Goal: Find specific page/section

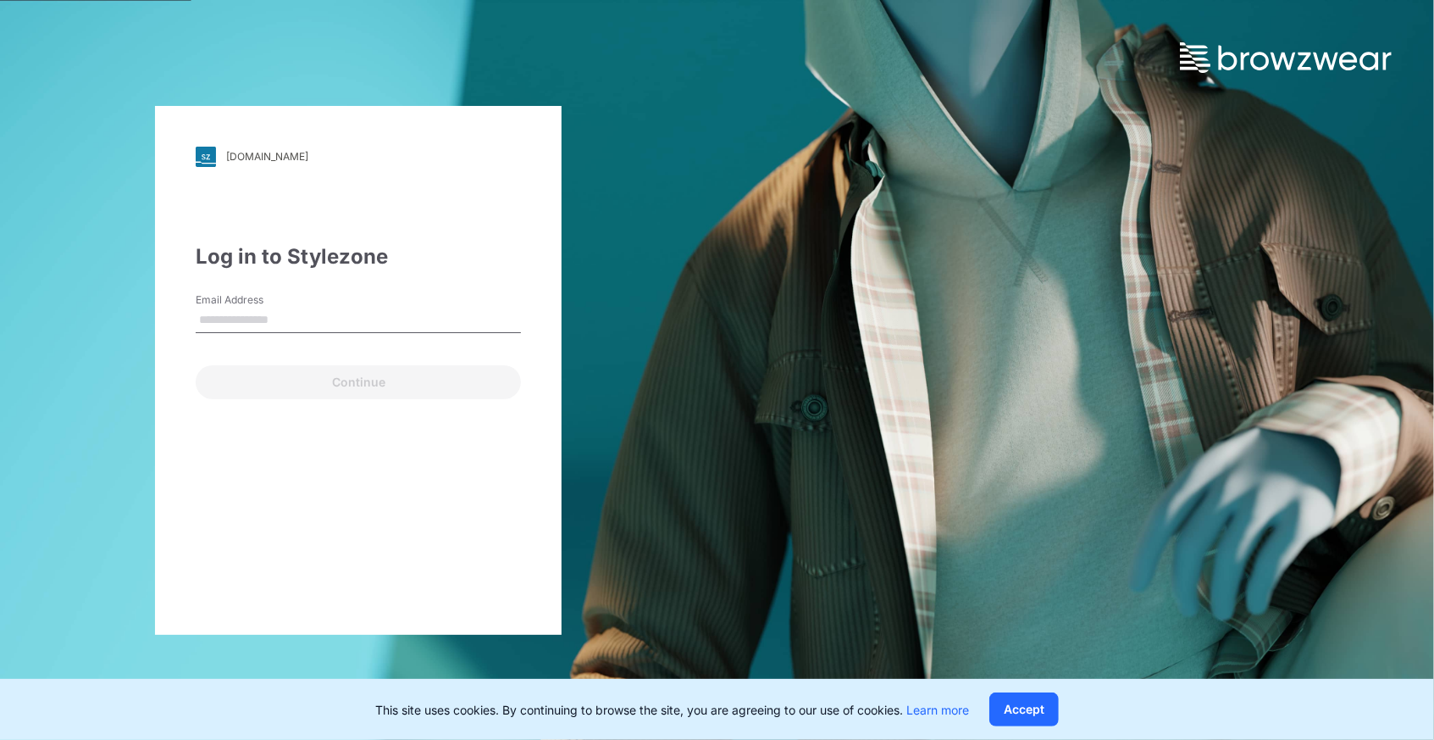
type input "**********"
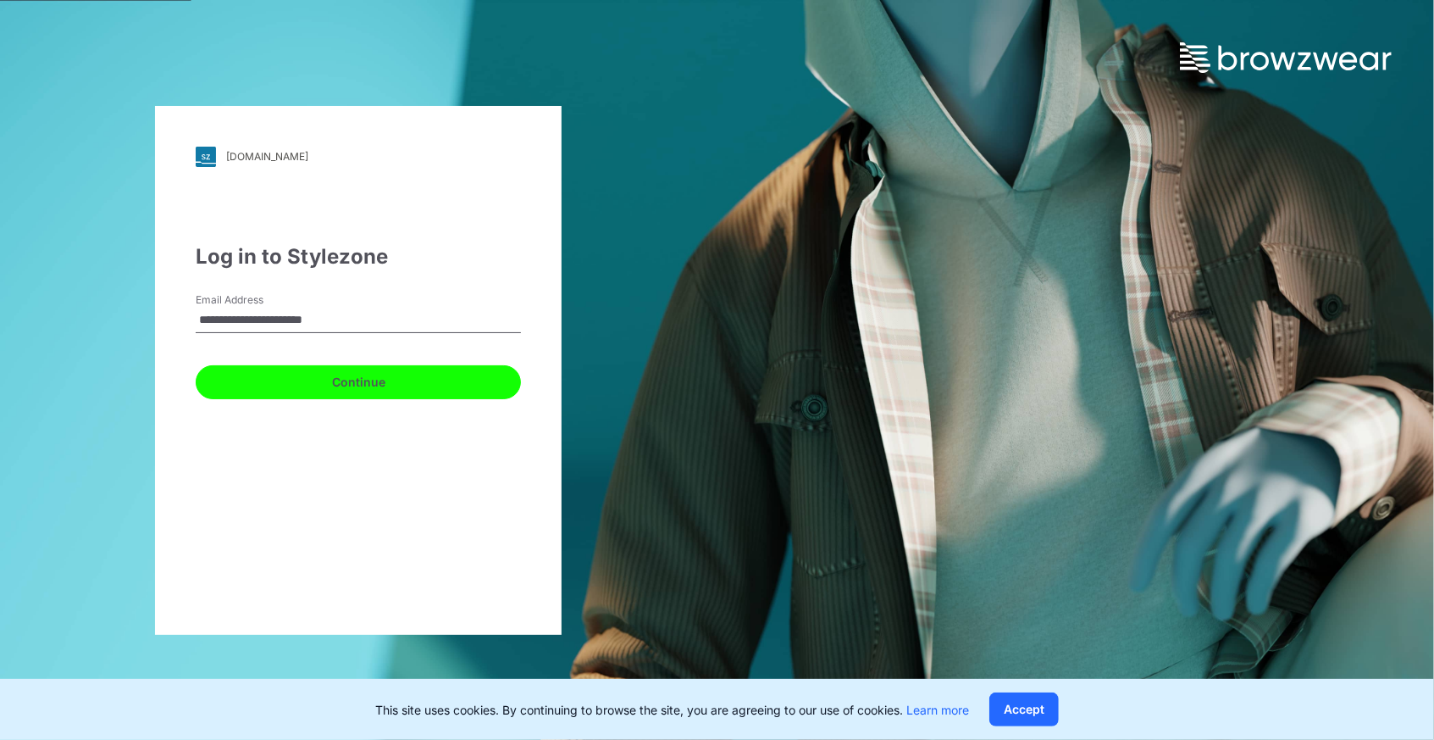
click at [390, 378] on button "Continue" at bounding box center [358, 382] width 325 height 34
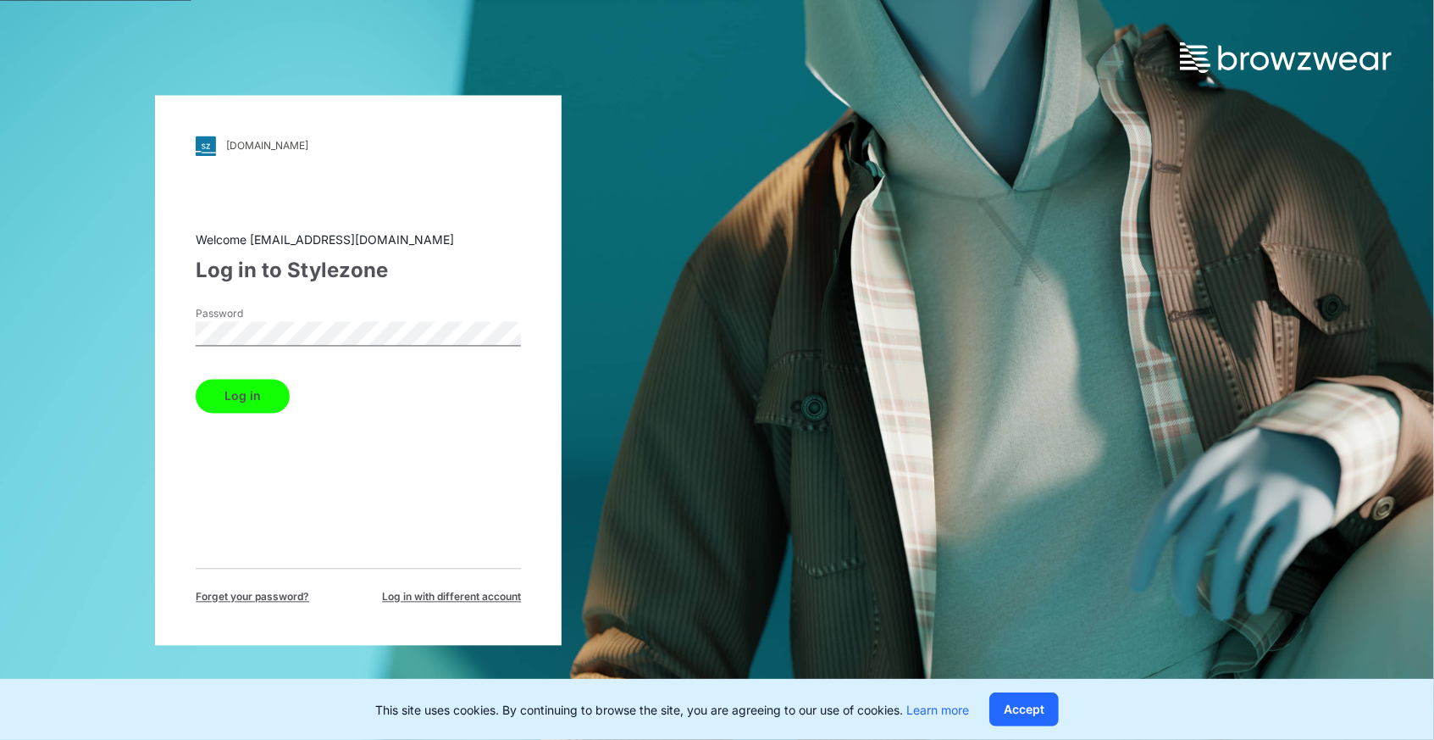
click at [269, 392] on button "Log in" at bounding box center [243, 396] width 94 height 34
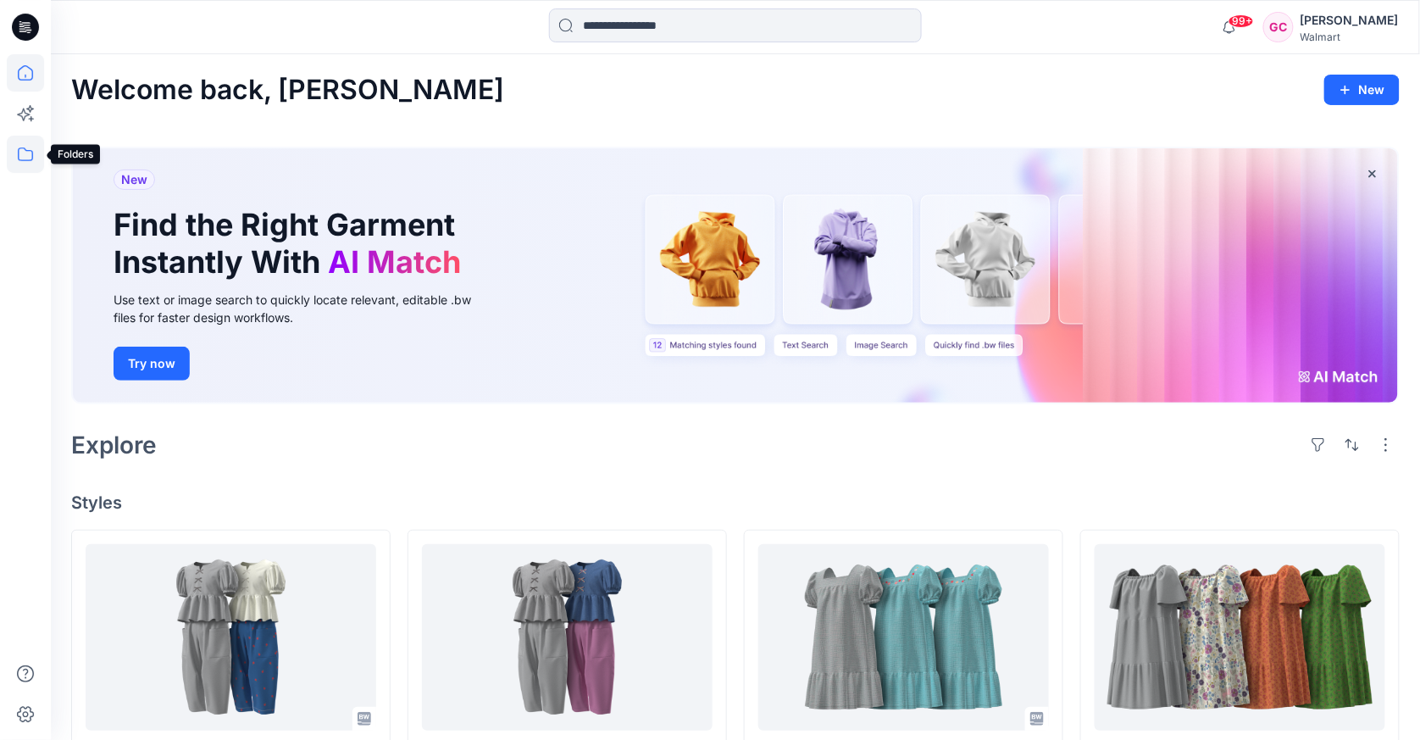
click at [22, 140] on icon at bounding box center [25, 154] width 37 height 37
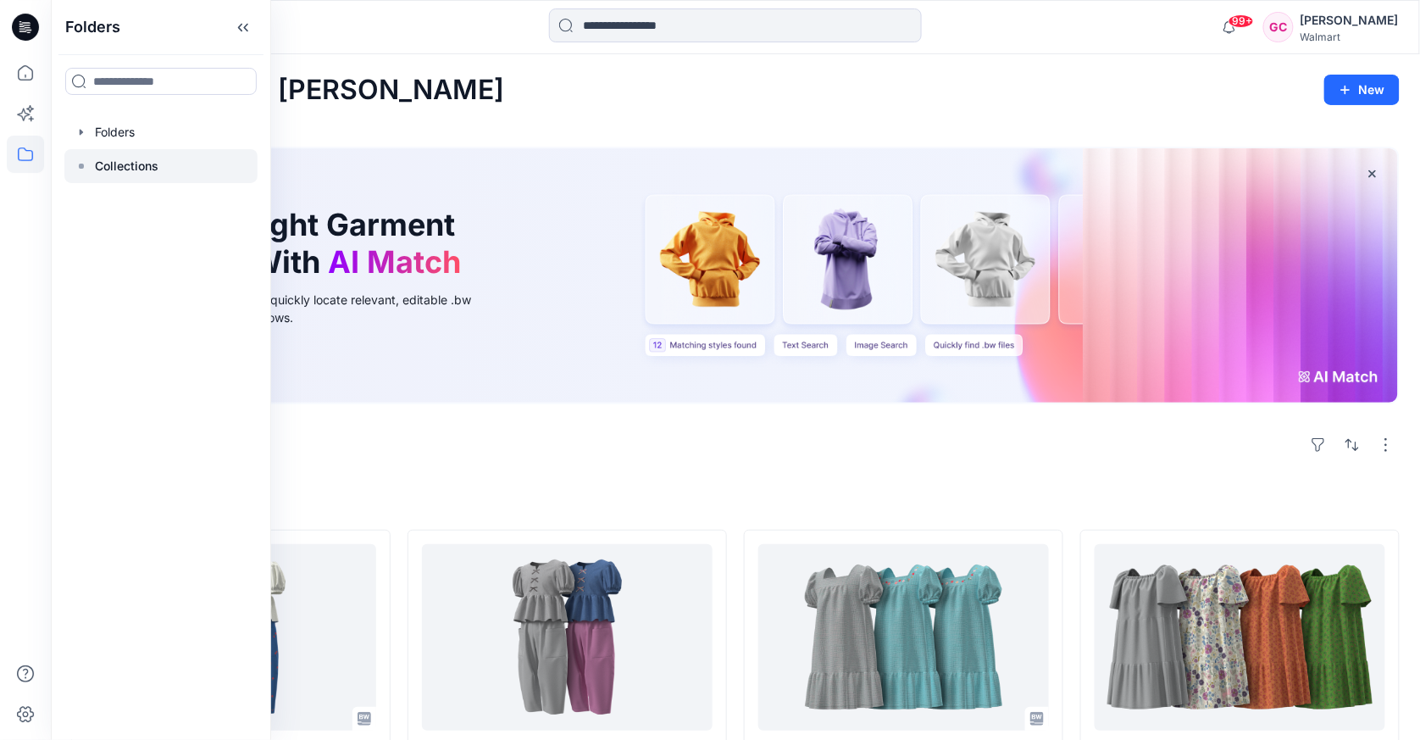
click at [128, 158] on p "Collections" at bounding box center [127, 166] width 64 height 20
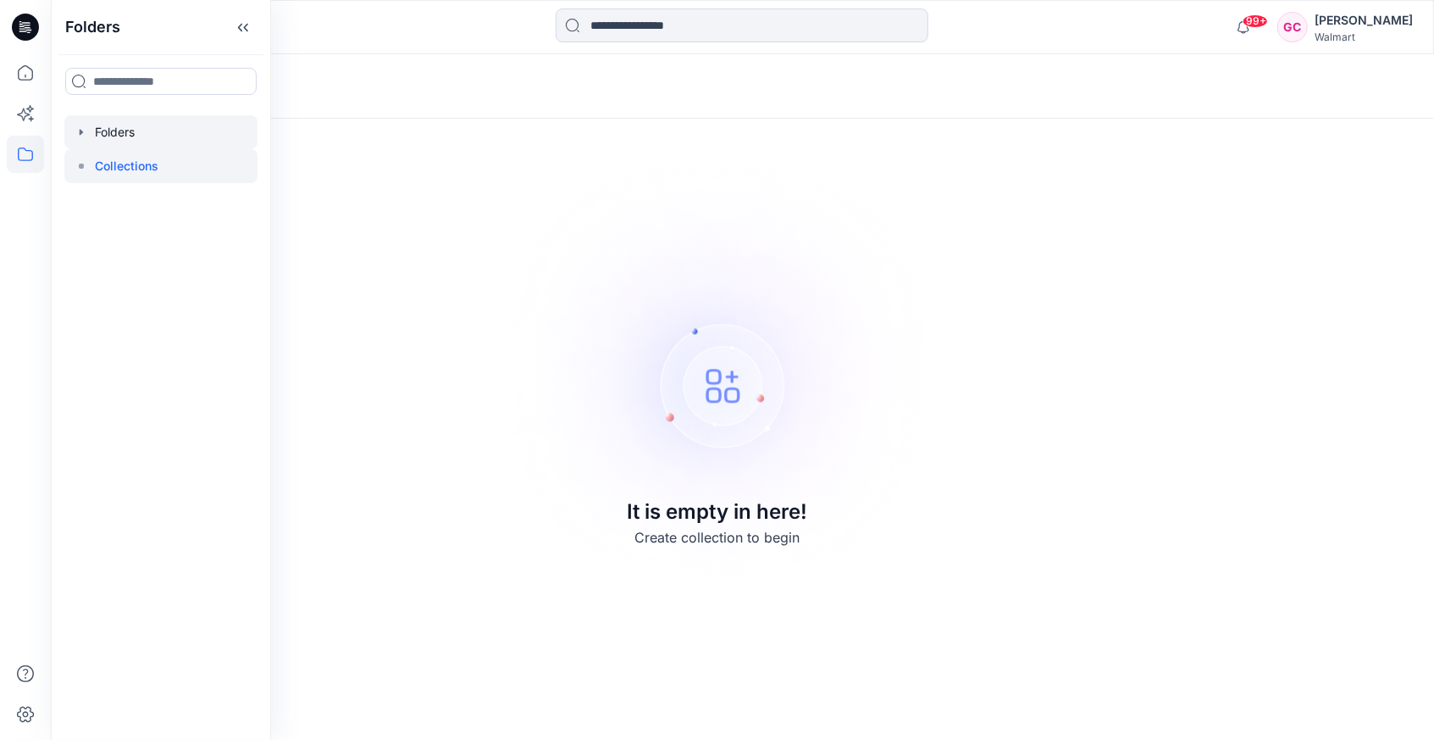
click at [126, 133] on div at bounding box center [160, 132] width 193 height 34
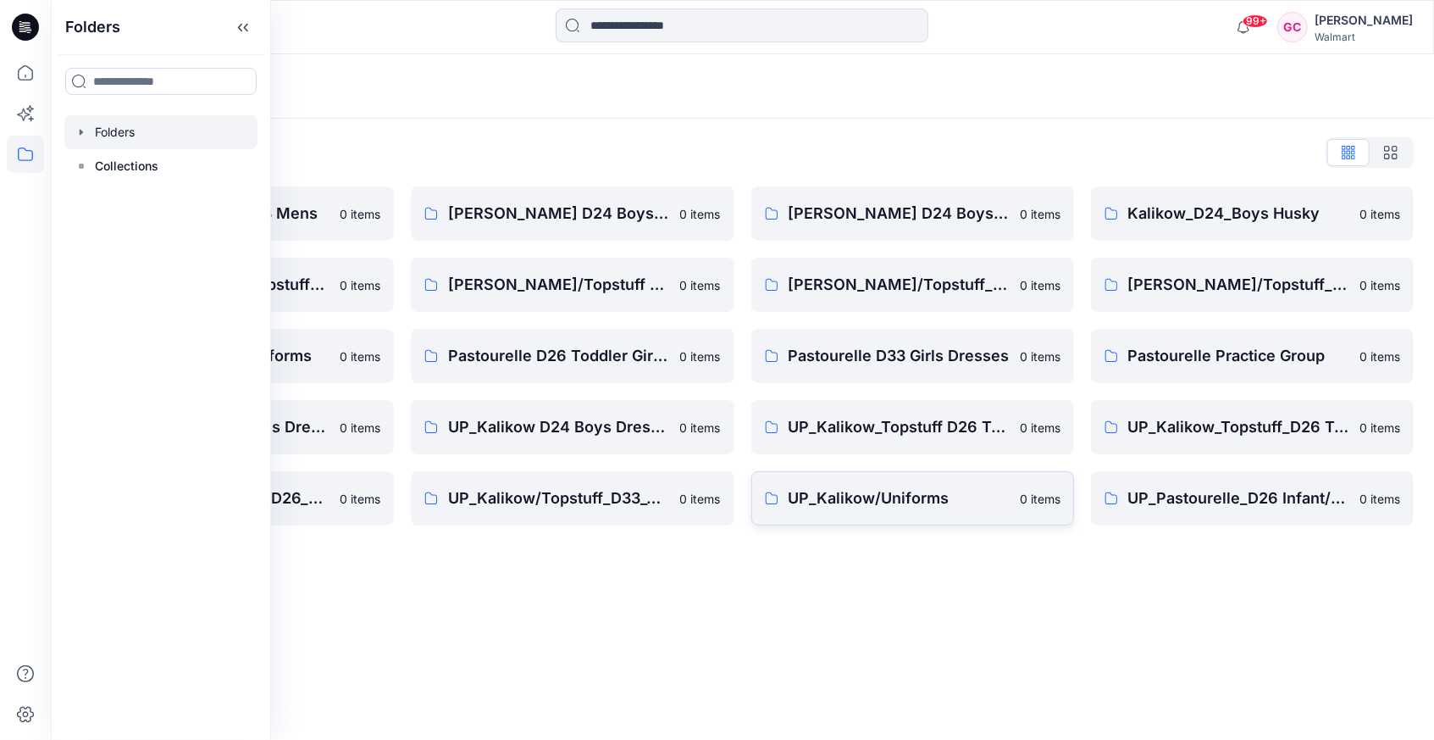
click at [883, 487] on p "UP_Kalikow/Uniforms" at bounding box center [899, 498] width 221 height 24
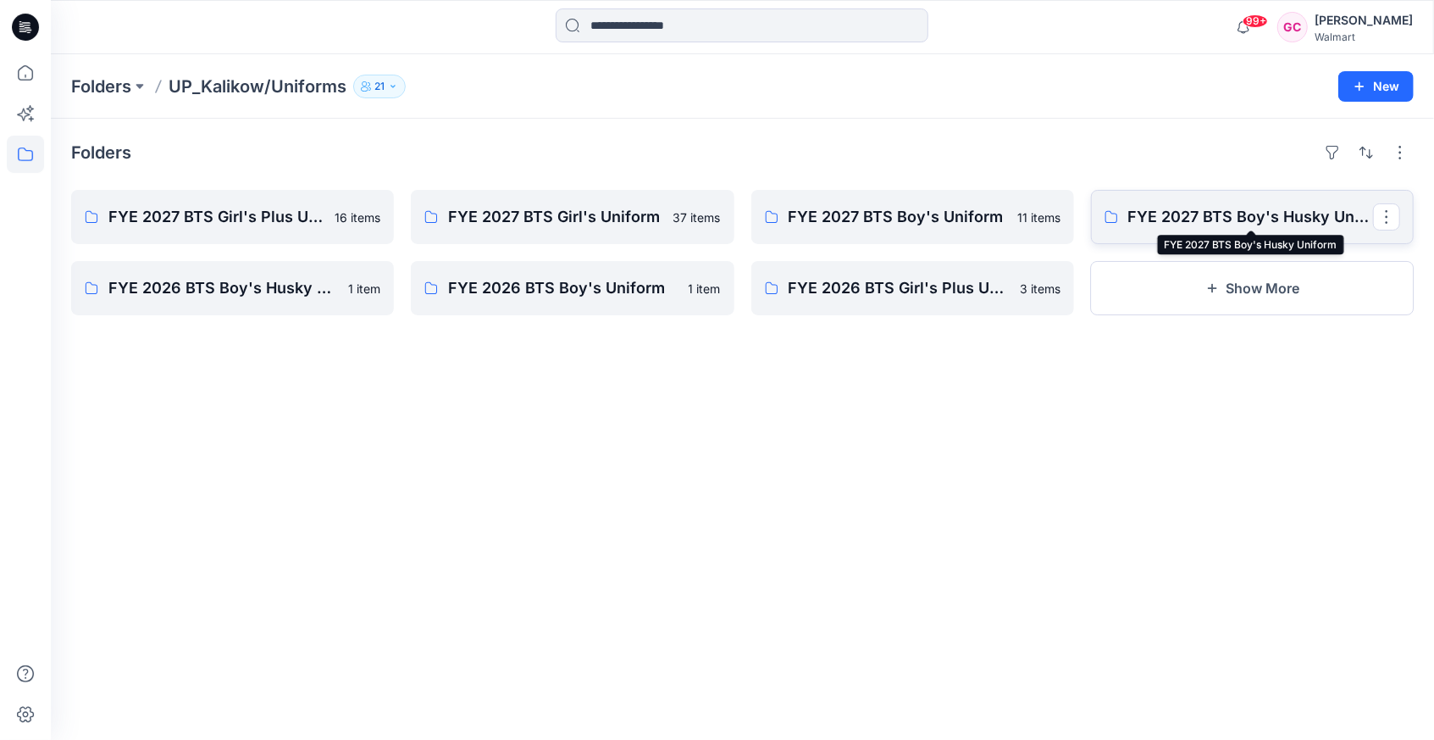
click at [1269, 210] on p "FYE 2027 BTS Boy's Husky Uniform" at bounding box center [1250, 217] width 245 height 24
